Goal: Obtain resource: Obtain resource

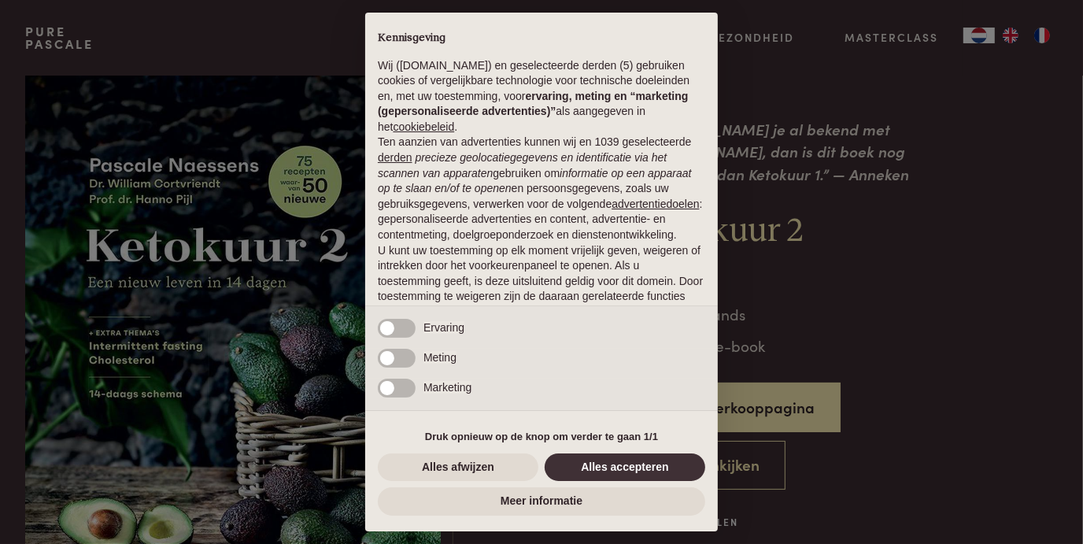
click at [660, 479] on button "Alles accepteren" at bounding box center [625, 467] width 161 height 28
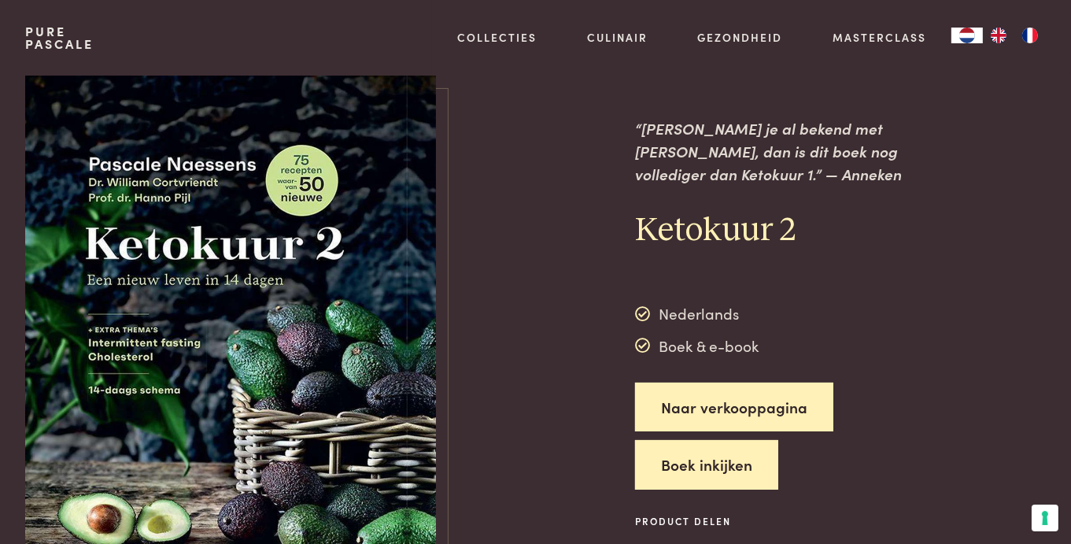
click at [684, 451] on button "Boek inkijken" at bounding box center [706, 465] width 143 height 50
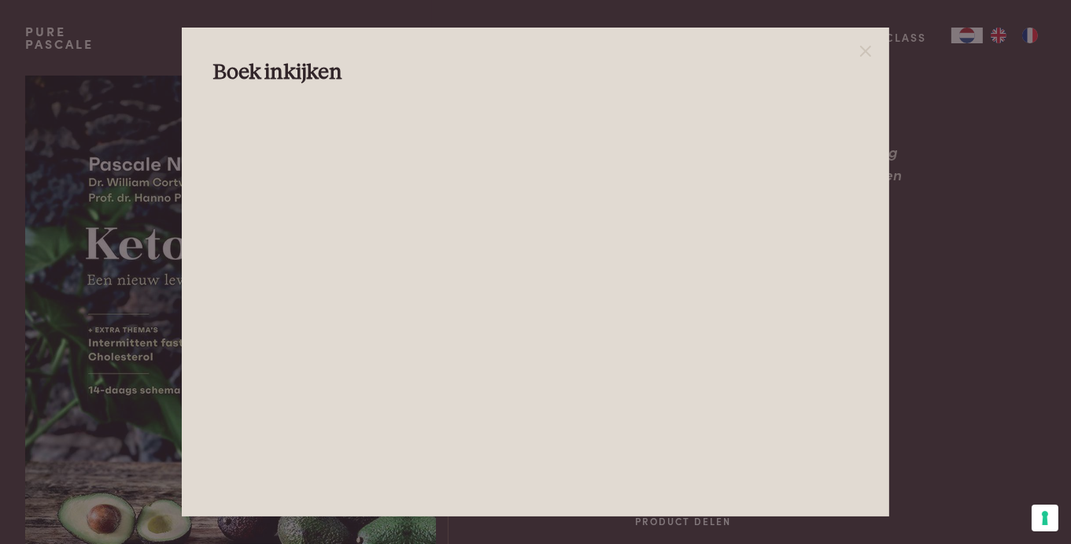
click at [870, 39] on div "Boek inkijken" at bounding box center [535, 273] width 707 height 490
click at [869, 54] on line at bounding box center [865, 50] width 9 height 9
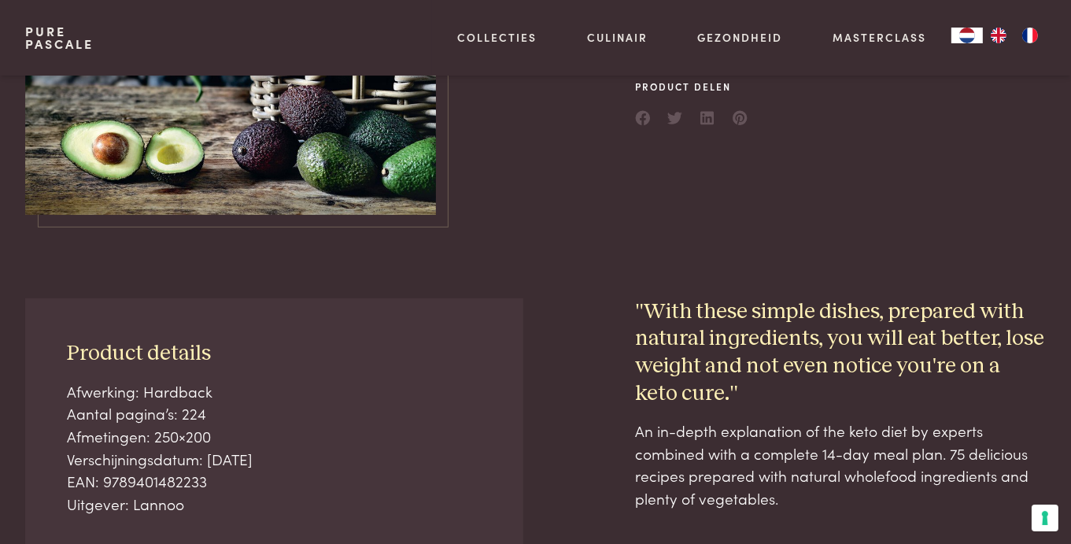
scroll to position [394, 0]
